Goal: Contribute content

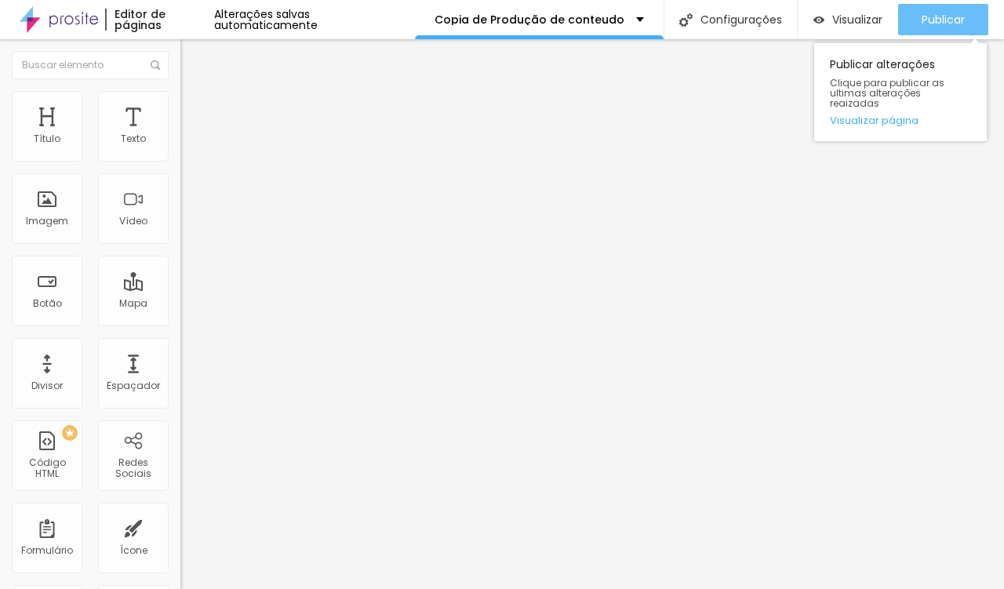
click at [947, 4] on div "Publicar" at bounding box center [942, 19] width 43 height 31
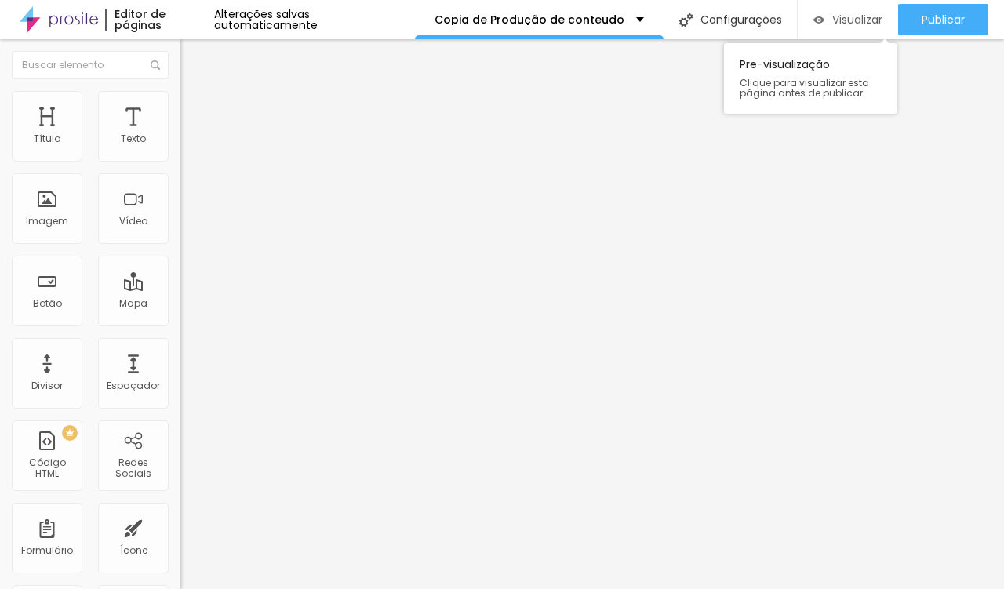
click at [832, 19] on span "Visualizar" at bounding box center [857, 19] width 50 height 13
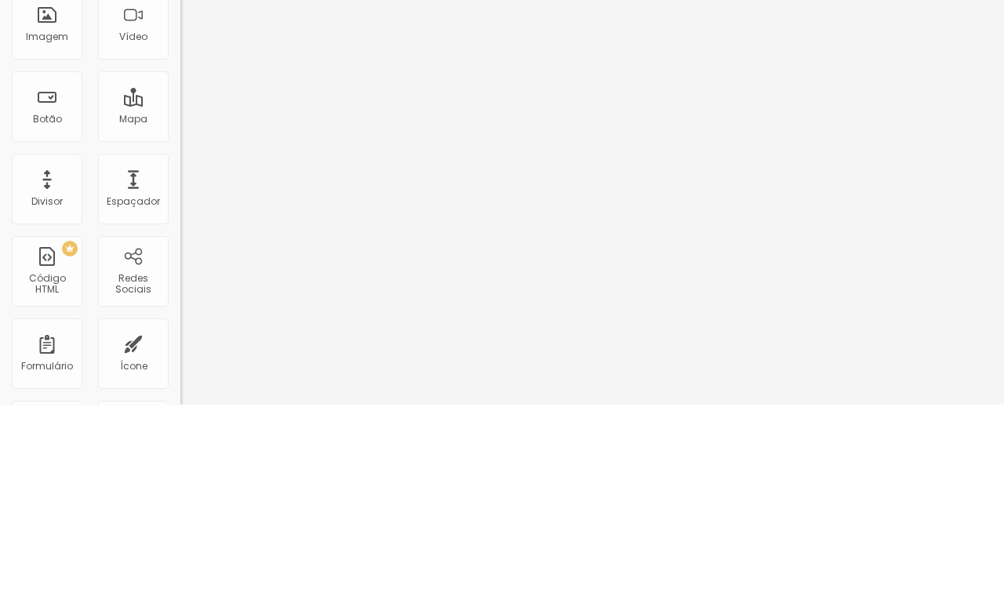
scroll to position [60, 0]
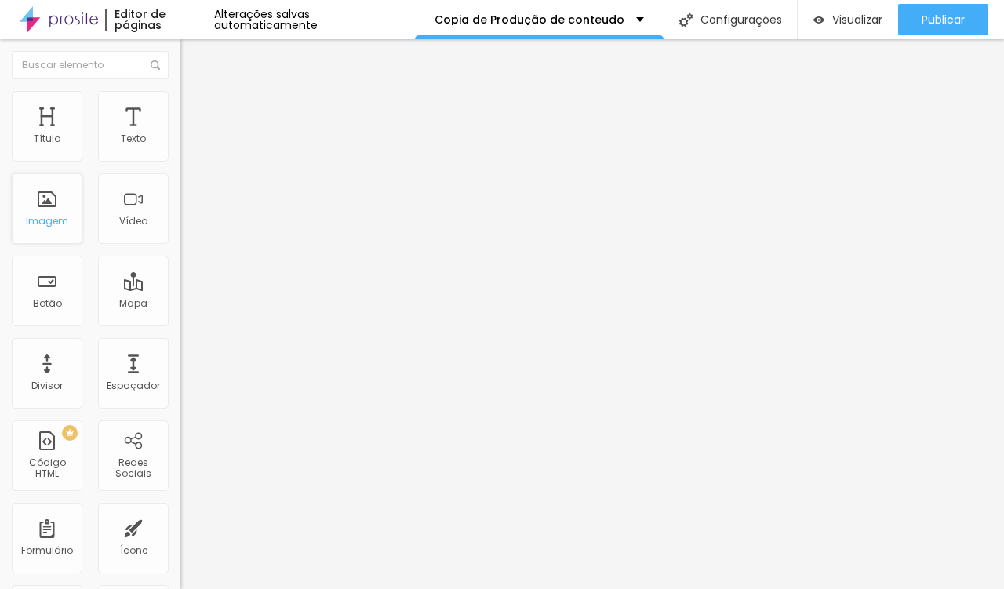
click at [33, 173] on div "Imagem" at bounding box center [47, 208] width 71 height 71
click at [191, 61] on img "button" at bounding box center [197, 57] width 13 height 13
click at [51, 218] on div "Imagem" at bounding box center [47, 208] width 71 height 71
click at [192, 54] on img "button" at bounding box center [198, 57] width 13 height 13
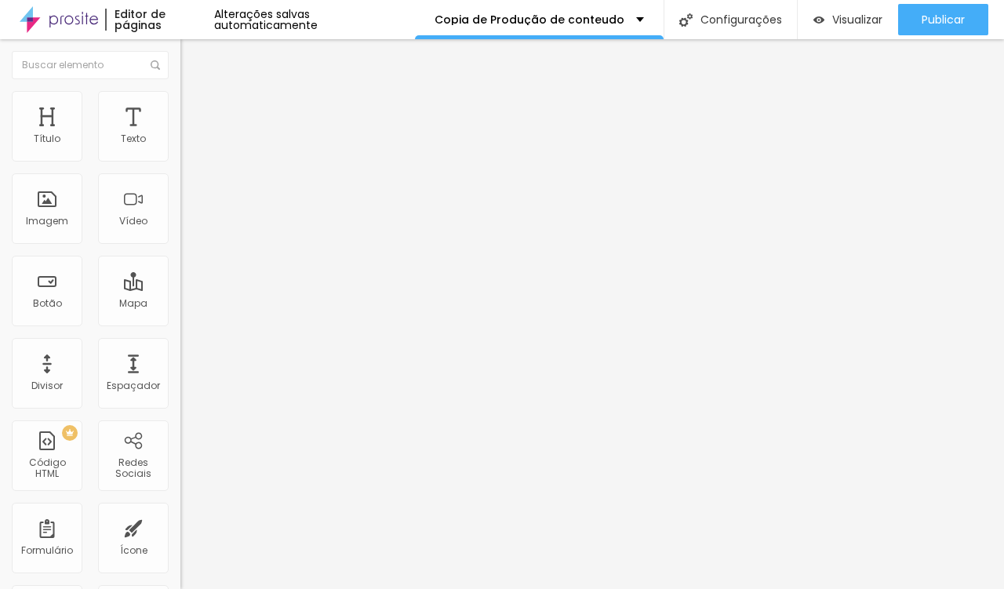
click at [194, 111] on span "Avançado" at bounding box center [220, 117] width 52 height 13
click at [194, 108] on span "Estilo" at bounding box center [206, 101] width 24 height 13
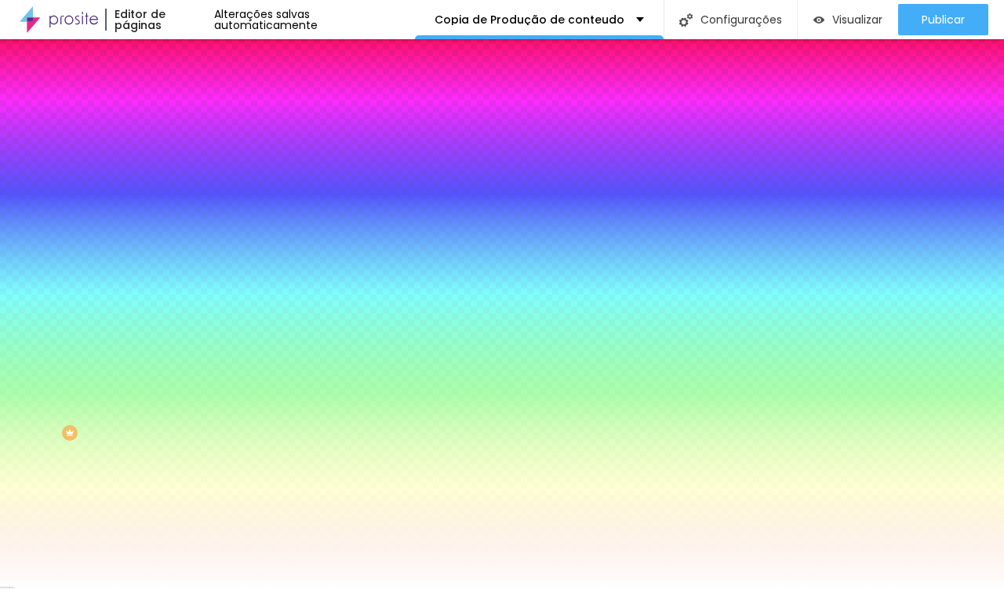
click at [192, 54] on img "button" at bounding box center [198, 57] width 13 height 13
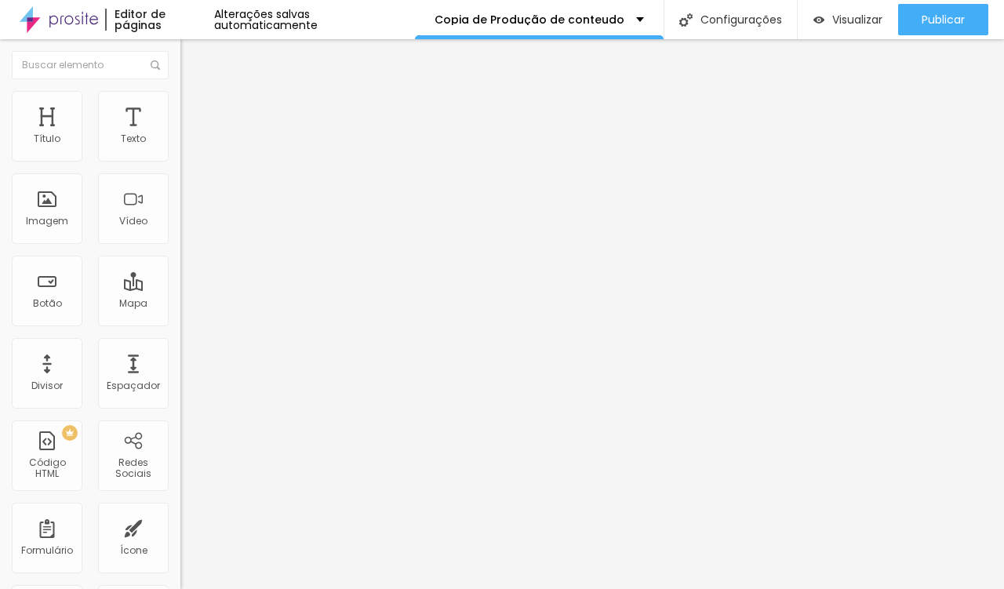
click at [192, 61] on img "button" at bounding box center [198, 57] width 13 height 13
click at [54, 217] on div "Imagem" at bounding box center [47, 208] width 71 height 71
click at [53, 218] on div "Imagem" at bounding box center [47, 208] width 71 height 71
click at [52, 213] on div "Imagem" at bounding box center [47, 208] width 71 height 71
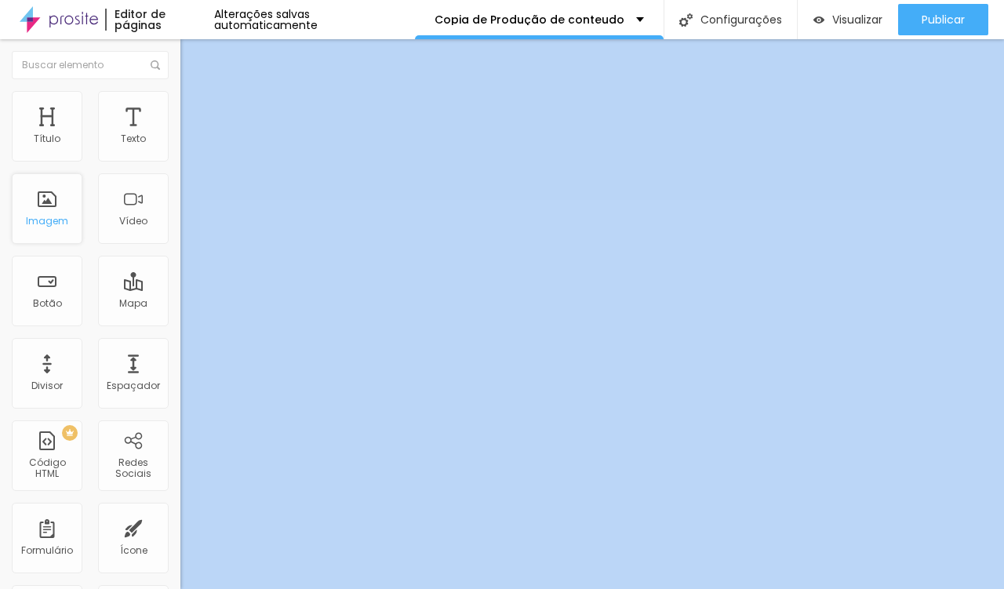
click at [53, 213] on div "Imagem" at bounding box center [47, 208] width 71 height 71
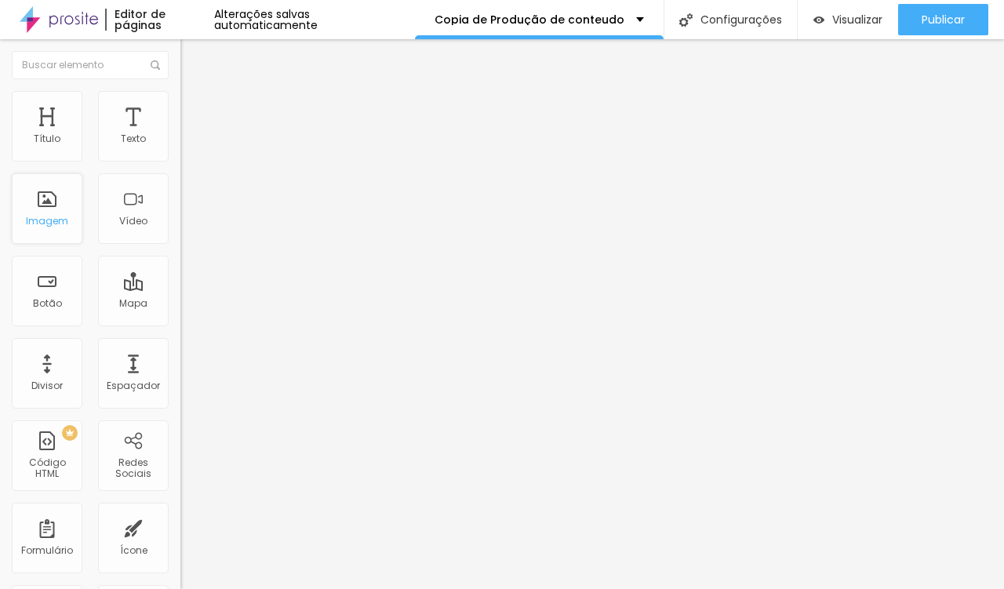
click at [53, 206] on div "Imagem" at bounding box center [47, 208] width 71 height 71
click at [180, 135] on span "Adicionar imagem" at bounding box center [230, 128] width 101 height 13
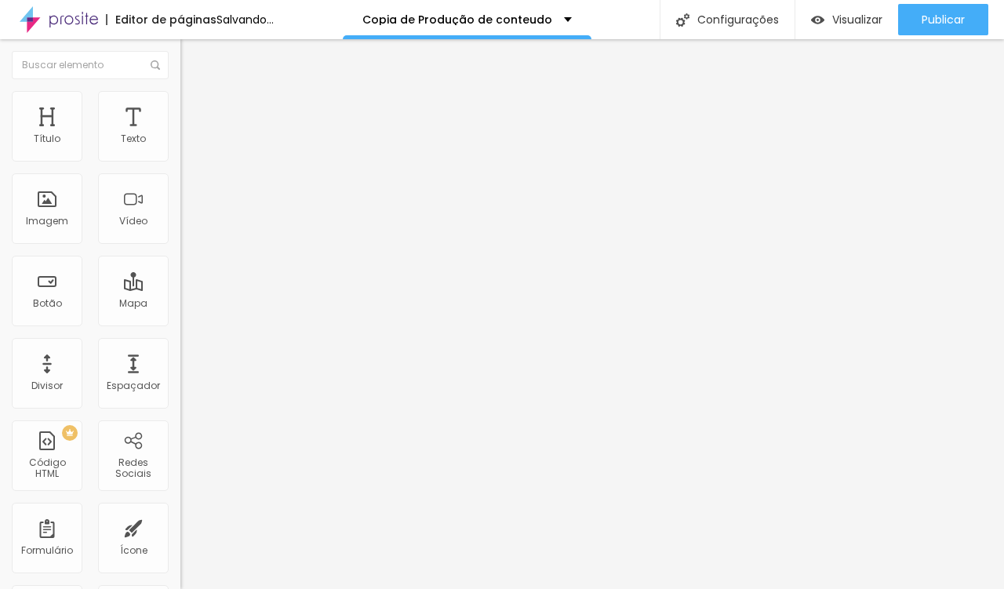
click at [180, 135] on span "Adicionar imagem" at bounding box center [230, 128] width 101 height 13
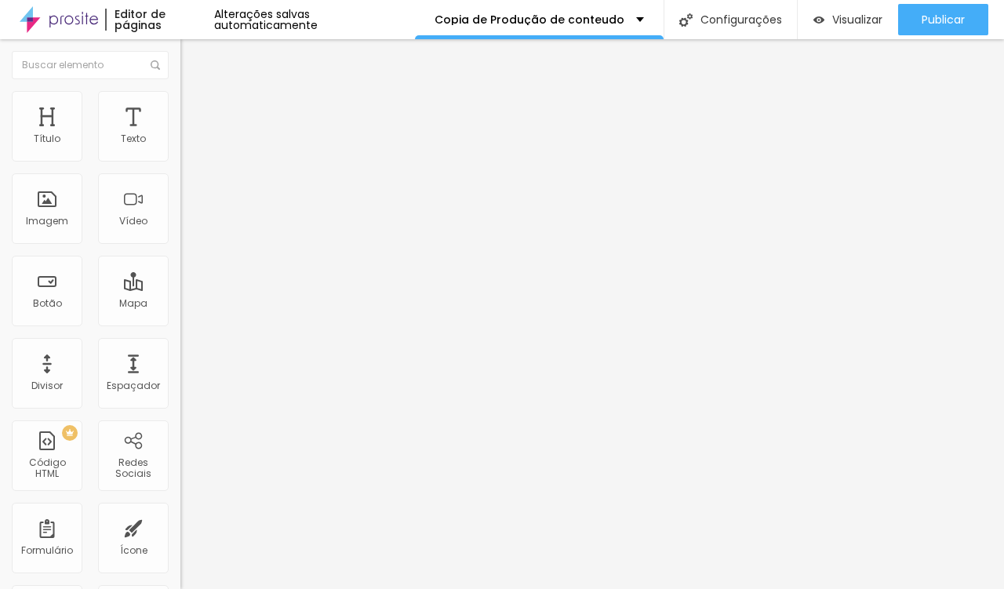
click at [180, 135] on span "Adicionar imagem" at bounding box center [230, 128] width 101 height 13
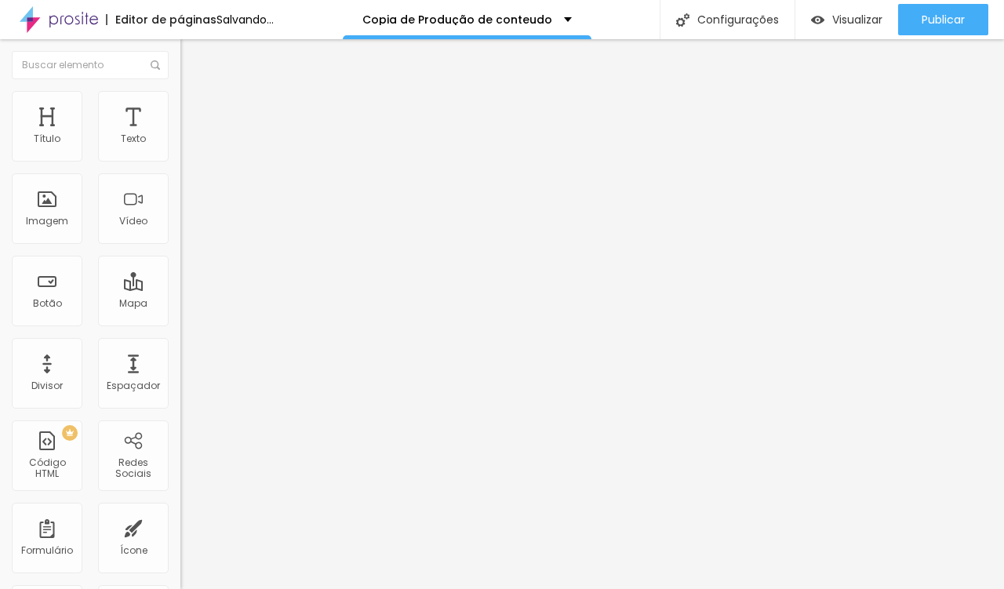
click at [180, 135] on span "Adicionar imagem" at bounding box center [230, 128] width 101 height 13
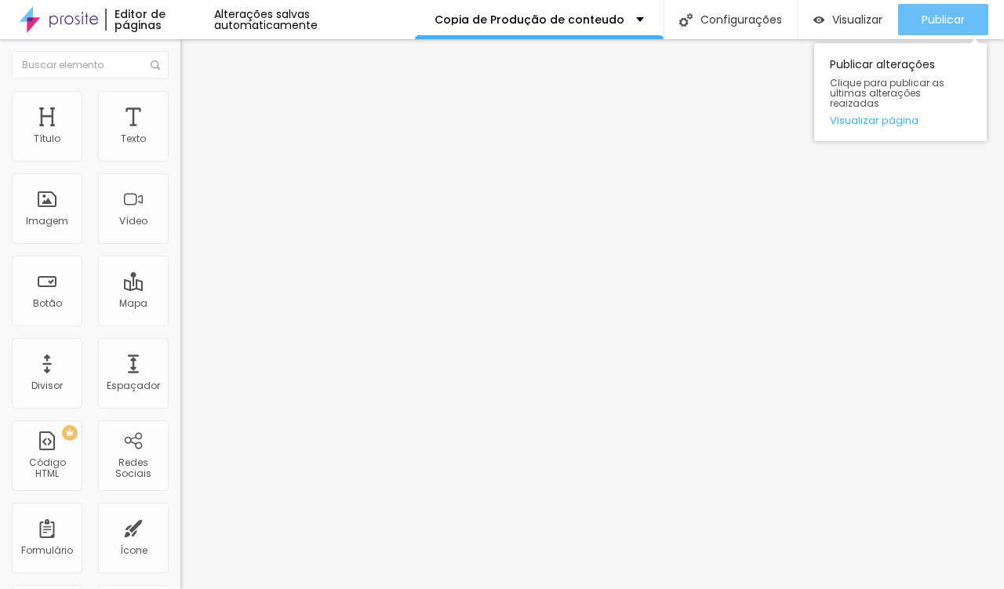
click at [959, 19] on span "Publicar" at bounding box center [942, 19] width 43 height 13
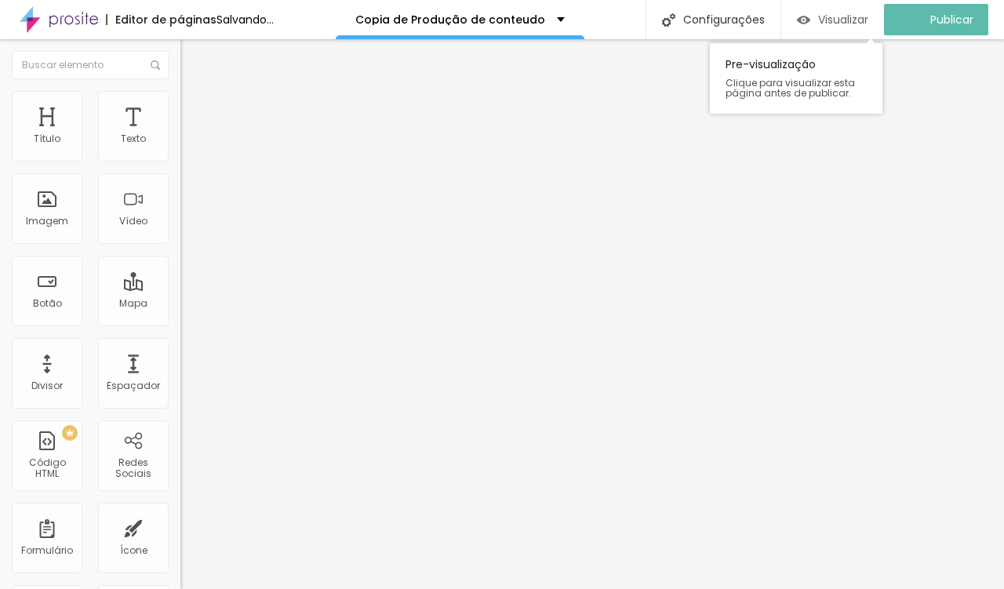
click at [845, 15] on span "Visualizar" at bounding box center [843, 19] width 50 height 13
